Goal: Task Accomplishment & Management: Complete application form

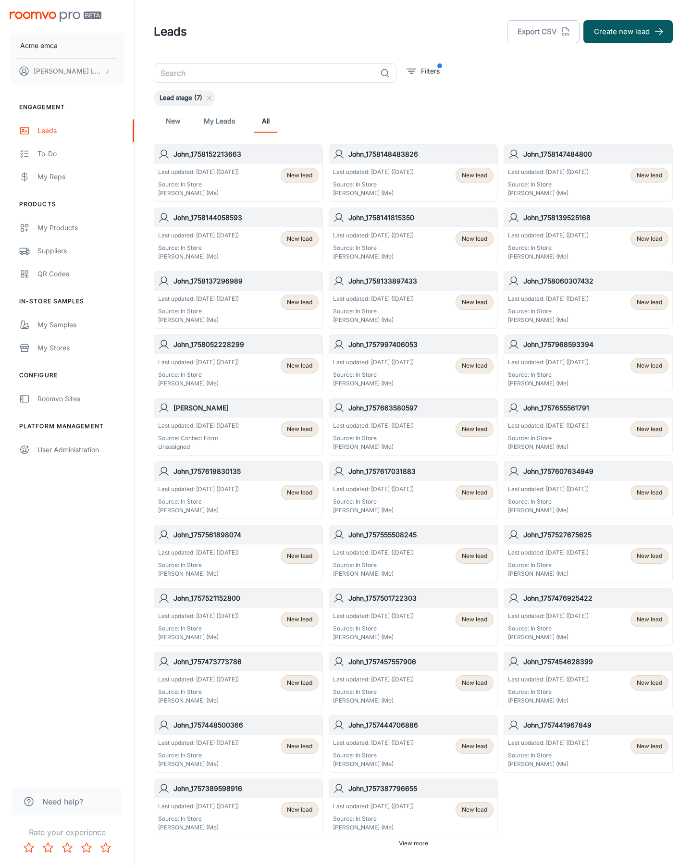
click at [628, 32] on button "Create new lead" at bounding box center [627, 31] width 89 height 23
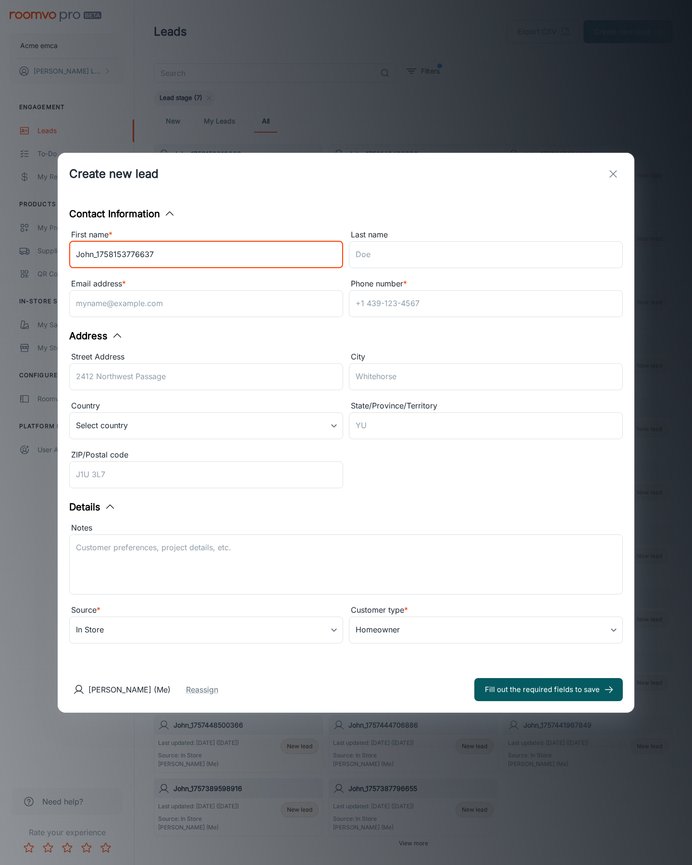
type input "John_1758153776637"
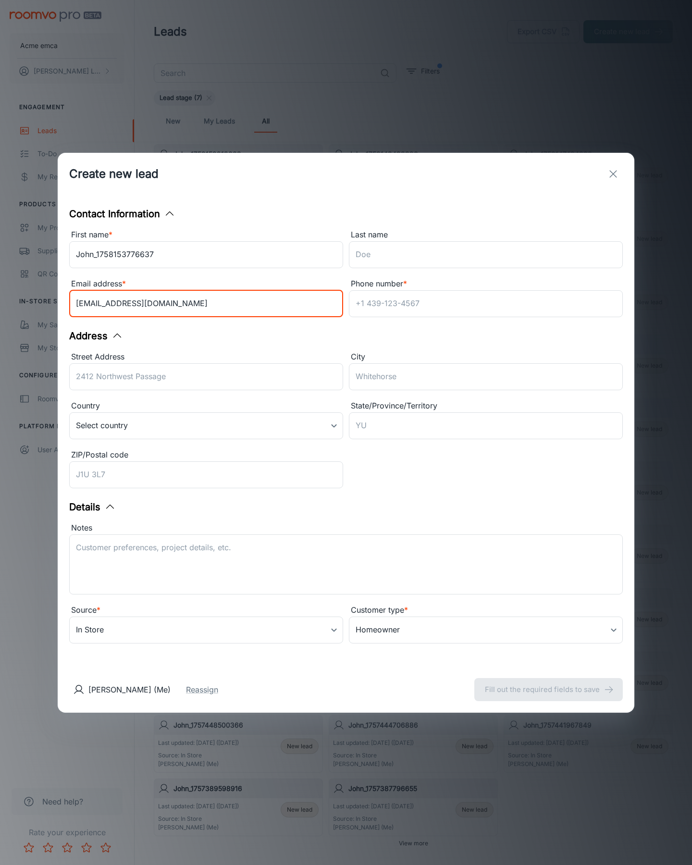
type input "[EMAIL_ADDRESS][DOMAIN_NAME]"
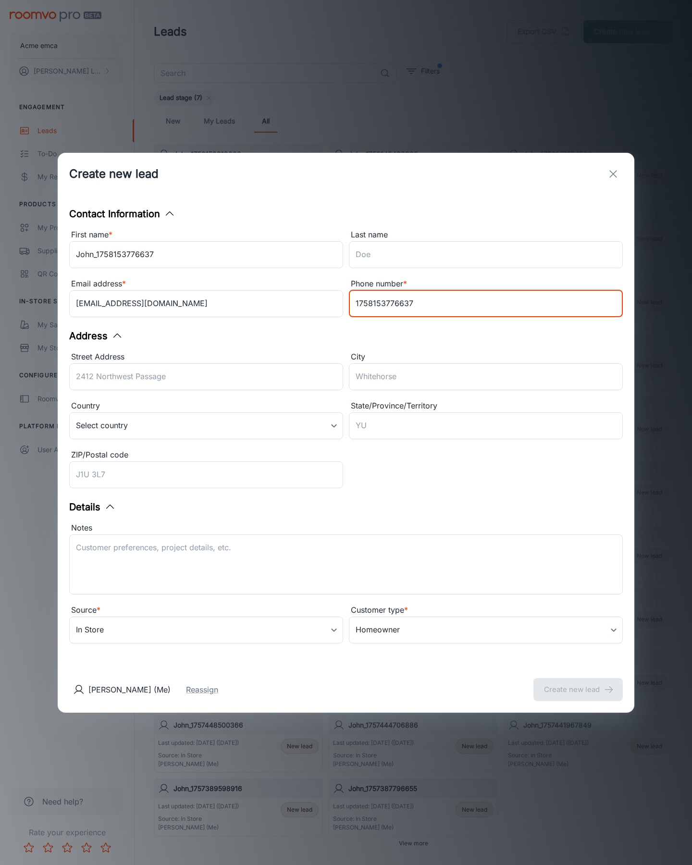
type input "1758153776637"
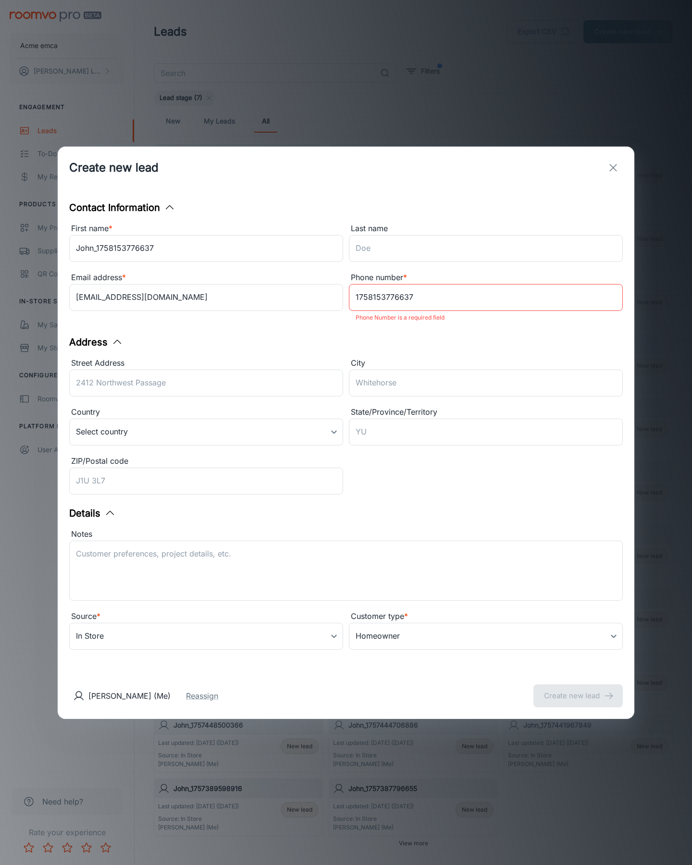
click at [578, 689] on button "Create new lead" at bounding box center [577, 695] width 89 height 23
